Goal: Use online tool/utility: Utilize a website feature to perform a specific function

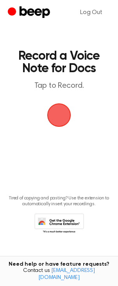
click at [60, 118] on span "button" at bounding box center [59, 115] width 22 height 22
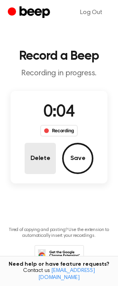
click at [38, 160] on button "Delete" at bounding box center [40, 158] width 31 height 31
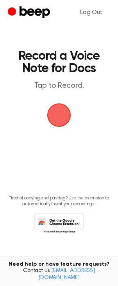
click at [56, 121] on span "button" at bounding box center [59, 115] width 22 height 22
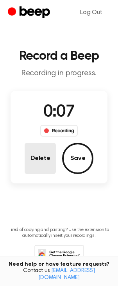
click at [40, 160] on button "Delete" at bounding box center [40, 158] width 31 height 31
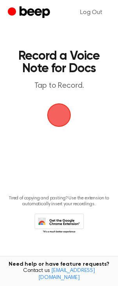
click at [60, 119] on span "button" at bounding box center [59, 115] width 22 height 22
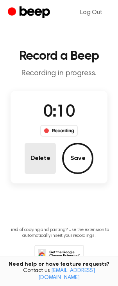
click at [34, 161] on button "Delete" at bounding box center [40, 158] width 31 height 31
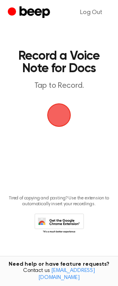
click at [57, 120] on span "button" at bounding box center [59, 115] width 22 height 22
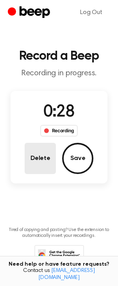
click at [42, 162] on button "Delete" at bounding box center [40, 158] width 31 height 31
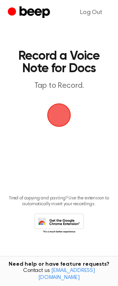
click at [55, 117] on span "button" at bounding box center [59, 115] width 22 height 22
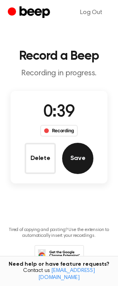
click at [85, 159] on button "Save" at bounding box center [77, 158] width 31 height 31
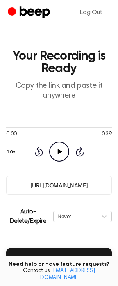
click at [62, 156] on icon "Play Audio" at bounding box center [59, 151] width 20 height 20
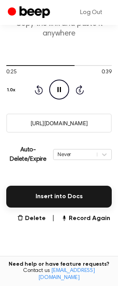
scroll to position [63, 0]
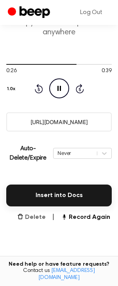
click at [32, 219] on button "Delete" at bounding box center [31, 216] width 28 height 9
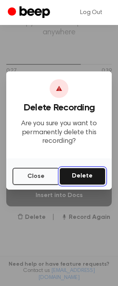
click at [79, 175] on button "Delete" at bounding box center [82, 176] width 46 height 17
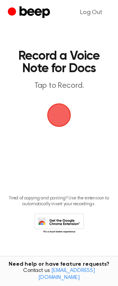
click at [61, 117] on span "button" at bounding box center [59, 115] width 22 height 22
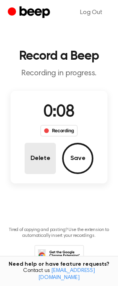
click at [26, 163] on button "Delete" at bounding box center [40, 158] width 31 height 31
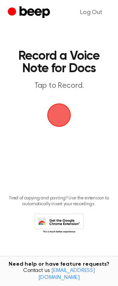
click at [61, 120] on span "button" at bounding box center [59, 115] width 22 height 22
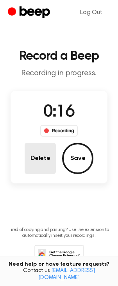
click at [45, 161] on button "Delete" at bounding box center [40, 158] width 31 height 31
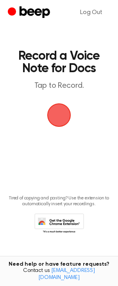
click at [61, 119] on span "button" at bounding box center [59, 115] width 24 height 24
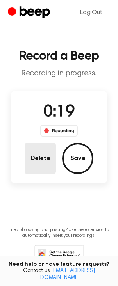
click at [35, 168] on button "Delete" at bounding box center [40, 158] width 31 height 31
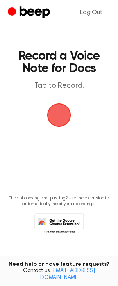
click at [60, 117] on span "button" at bounding box center [59, 115] width 22 height 22
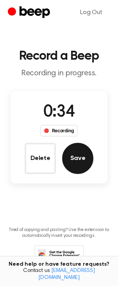
click at [73, 167] on button "Save" at bounding box center [77, 158] width 31 height 31
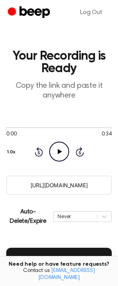
click at [60, 150] on icon at bounding box center [59, 151] width 4 height 5
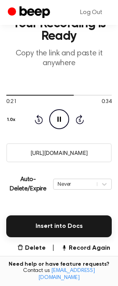
scroll to position [61, 0]
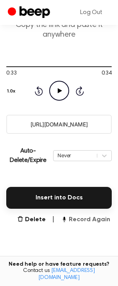
click at [90, 220] on button "Record Again" at bounding box center [85, 219] width 49 height 9
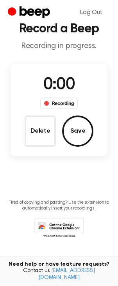
scroll to position [0, 0]
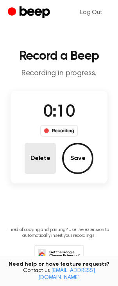
click at [40, 164] on button "Delete" at bounding box center [40, 158] width 31 height 31
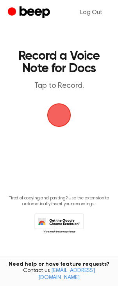
click at [58, 116] on span "button" at bounding box center [59, 115] width 22 height 22
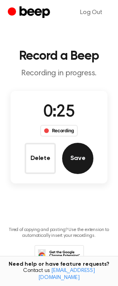
click at [77, 159] on button "Save" at bounding box center [77, 158] width 31 height 31
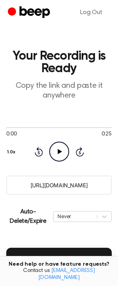
click at [62, 150] on icon "Play Audio" at bounding box center [59, 151] width 20 height 20
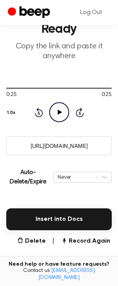
scroll to position [55, 0]
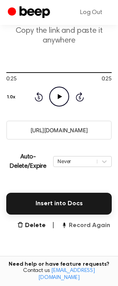
click at [90, 228] on button "Record Again" at bounding box center [85, 225] width 49 height 9
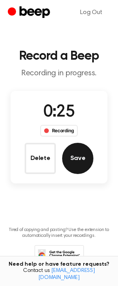
click at [72, 160] on button "Save" at bounding box center [77, 158] width 31 height 31
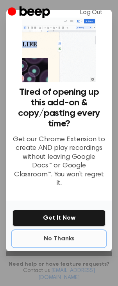
click at [62, 235] on button "No Thanks" at bounding box center [58, 239] width 93 height 16
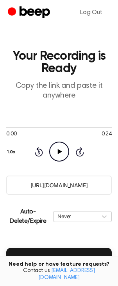
click at [60, 153] on icon "Play Audio" at bounding box center [59, 151] width 20 height 20
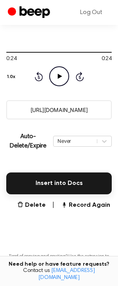
scroll to position [85, 0]
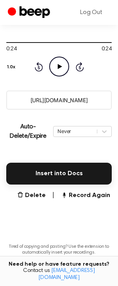
click at [87, 198] on button "Record Again" at bounding box center [85, 195] width 49 height 9
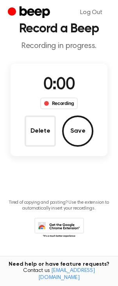
scroll to position [0, 0]
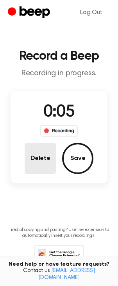
click at [43, 156] on button "Delete" at bounding box center [40, 158] width 31 height 31
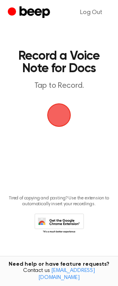
click at [57, 112] on span "button" at bounding box center [59, 115] width 22 height 22
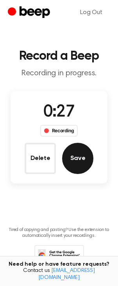
click at [77, 168] on button "Save" at bounding box center [77, 158] width 31 height 31
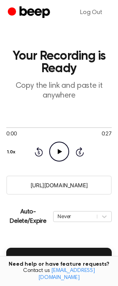
click at [57, 148] on icon "Play Audio" at bounding box center [59, 151] width 20 height 20
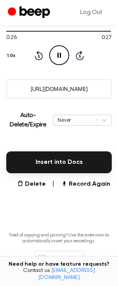
scroll to position [98, 0]
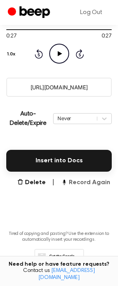
click at [82, 184] on button "Record Again" at bounding box center [85, 182] width 49 height 9
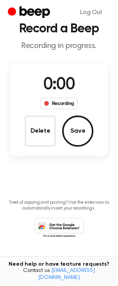
scroll to position [0, 0]
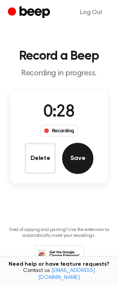
click at [78, 162] on button "Save" at bounding box center [77, 158] width 31 height 31
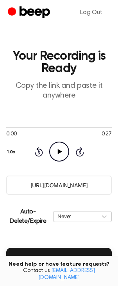
click at [56, 155] on icon "Play Audio" at bounding box center [59, 151] width 20 height 20
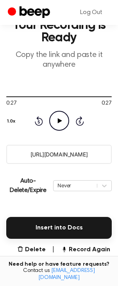
scroll to position [42, 0]
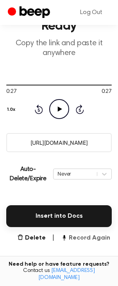
click at [80, 238] on button "Record Again" at bounding box center [85, 237] width 49 height 9
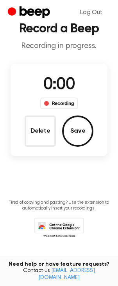
scroll to position [0, 0]
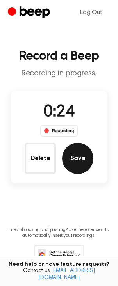
click at [77, 162] on button "Save" at bounding box center [77, 158] width 31 height 31
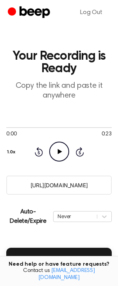
click at [57, 151] on icon "Play Audio" at bounding box center [59, 151] width 20 height 20
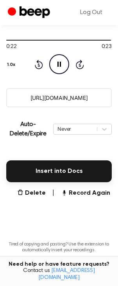
scroll to position [97, 0]
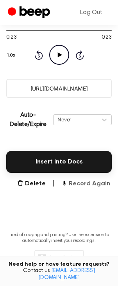
click at [88, 184] on button "Record Again" at bounding box center [85, 183] width 49 height 9
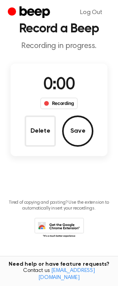
scroll to position [0, 0]
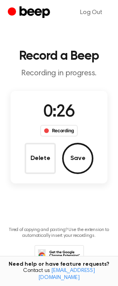
click at [83, 162] on button "Save" at bounding box center [77, 158] width 31 height 31
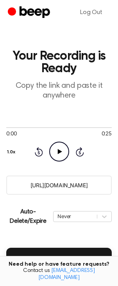
click at [56, 150] on icon "Play Audio" at bounding box center [59, 151] width 20 height 20
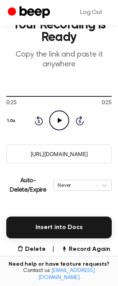
scroll to position [47, 0]
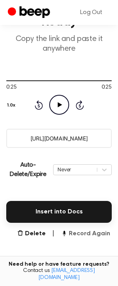
click at [87, 234] on button "Record Again" at bounding box center [85, 233] width 49 height 9
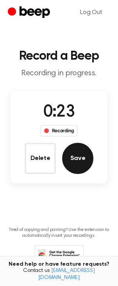
click at [72, 158] on button "Save" at bounding box center [77, 158] width 31 height 31
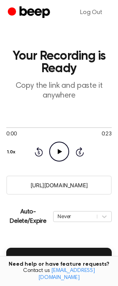
click at [56, 148] on icon "Play Audio" at bounding box center [59, 151] width 20 height 20
